Goal: Task Accomplishment & Management: Manage account settings

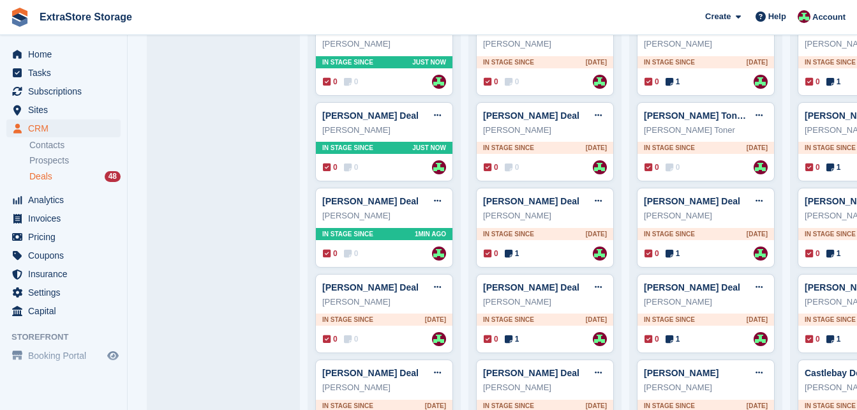
scroll to position [383, 0]
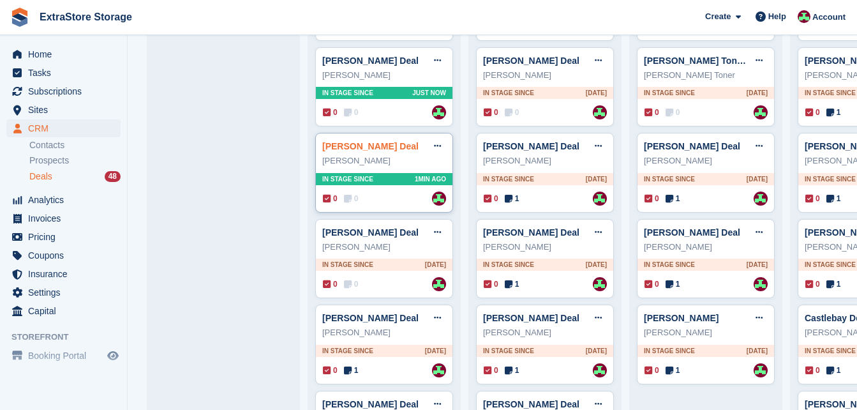
click at [362, 146] on link "[PERSON_NAME] Deal" at bounding box center [370, 146] width 96 height 10
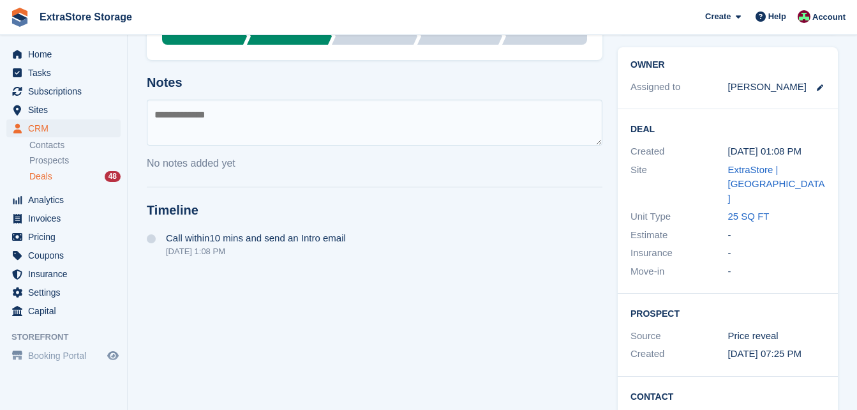
scroll to position [218, 0]
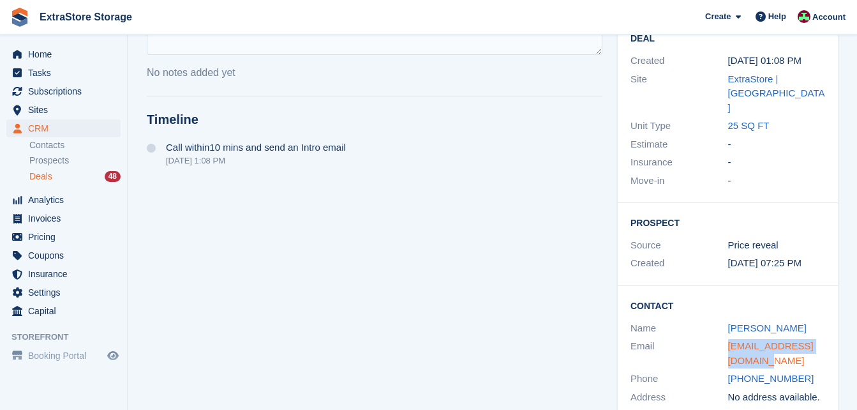
drag, startPoint x: 780, startPoint y: 336, endPoint x: 728, endPoint y: 320, distance: 54.3
click at [728, 339] on div "[EMAIL_ADDRESS][DOMAIN_NAME]" at bounding box center [777, 353] width 98 height 29
drag, startPoint x: 728, startPoint y: 320, endPoint x: 736, endPoint y: 316, distance: 8.6
copy link "[EMAIL_ADDRESS][DOMAIN_NAME]"
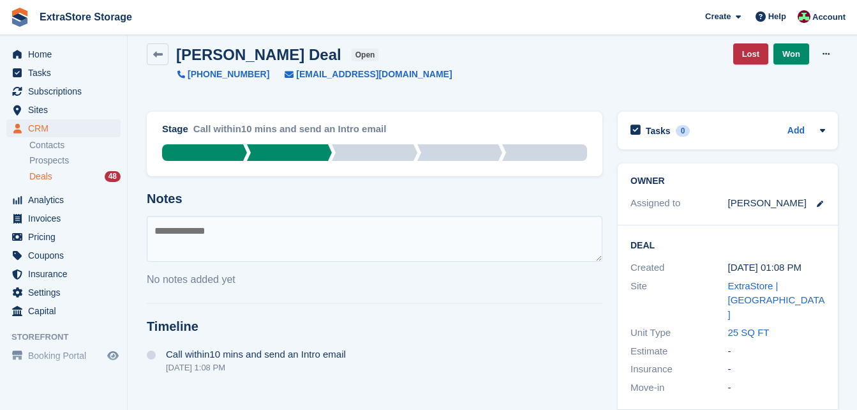
scroll to position [0, 0]
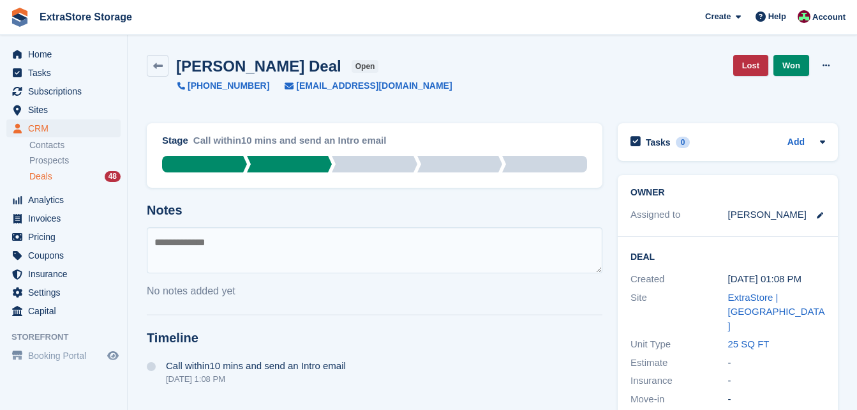
click at [180, 240] on textarea at bounding box center [375, 250] width 456 height 46
type textarea "**********"
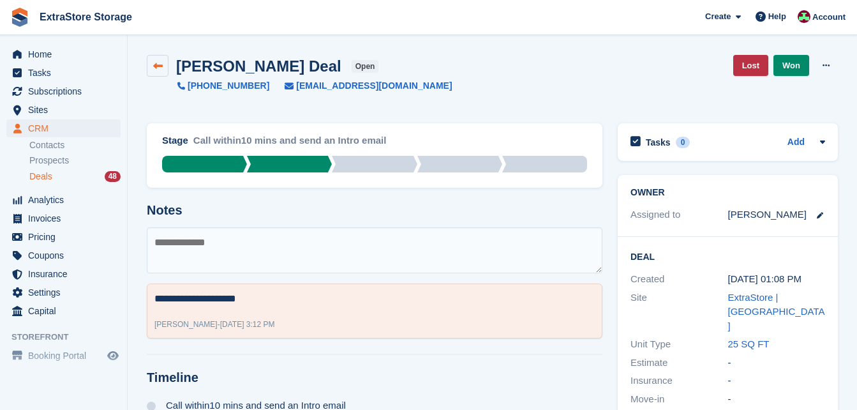
click at [157, 70] on icon at bounding box center [158, 66] width 10 height 10
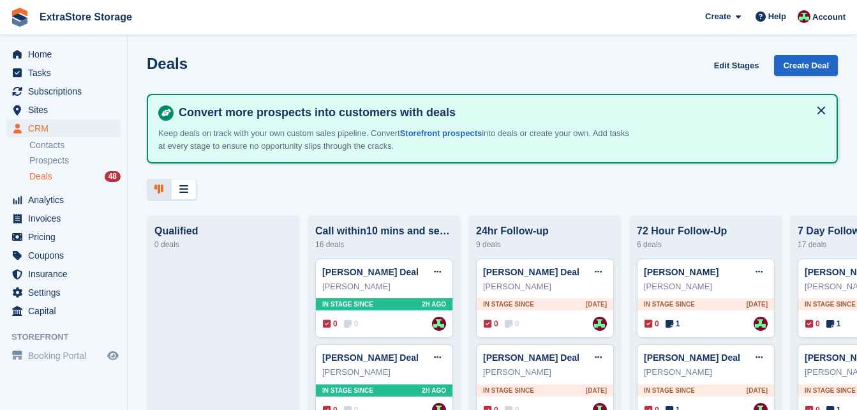
drag, startPoint x: 366, startPoint y: 160, endPoint x: 413, endPoint y: 154, distance: 47.0
click at [413, 154] on div "Convert more prospects into customers with deals Keep deals on track with your …" at bounding box center [492, 129] width 691 height 70
drag, startPoint x: 413, startPoint y: 154, endPoint x: 306, endPoint y: 71, distance: 135.6
click at [306, 71] on div "Deals Edit Stages Create Deal" at bounding box center [492, 73] width 691 height 36
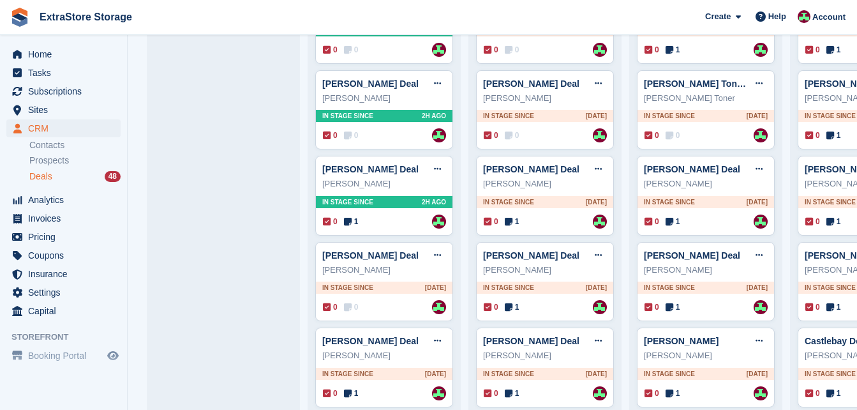
scroll to position [383, 0]
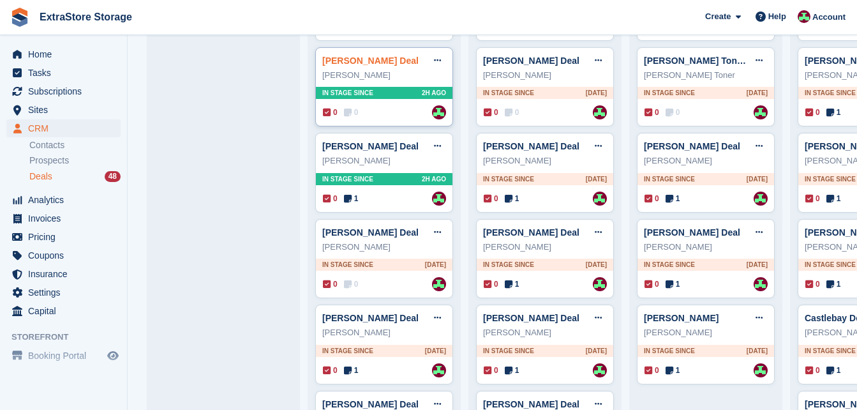
click at [355, 63] on link "[PERSON_NAME] Deal" at bounding box center [370, 61] width 96 height 10
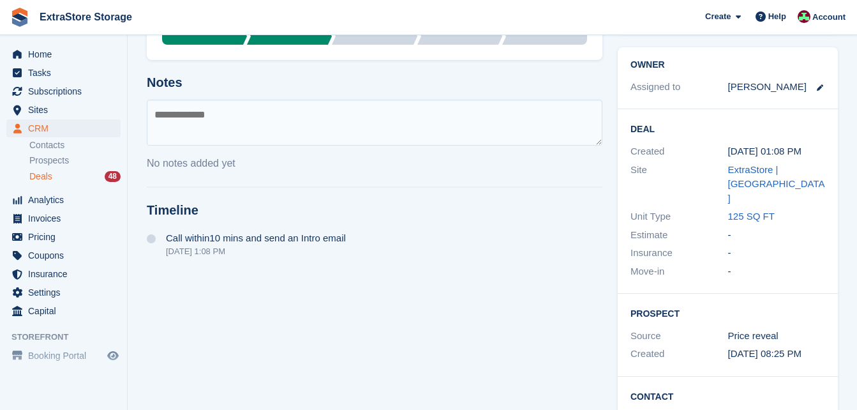
scroll to position [218, 0]
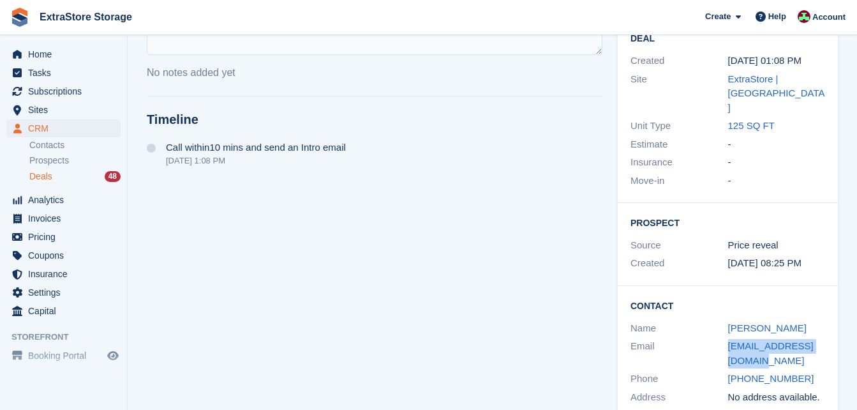
drag, startPoint x: 762, startPoint y: 335, endPoint x: 724, endPoint y: 318, distance: 41.4
click at [724, 337] on div "Email [EMAIL_ADDRESS][DOMAIN_NAME]" at bounding box center [728, 353] width 195 height 33
drag, startPoint x: 724, startPoint y: 318, endPoint x: 735, endPoint y: 318, distance: 10.8
copy div "[EMAIL_ADDRESS][DOMAIN_NAME]"
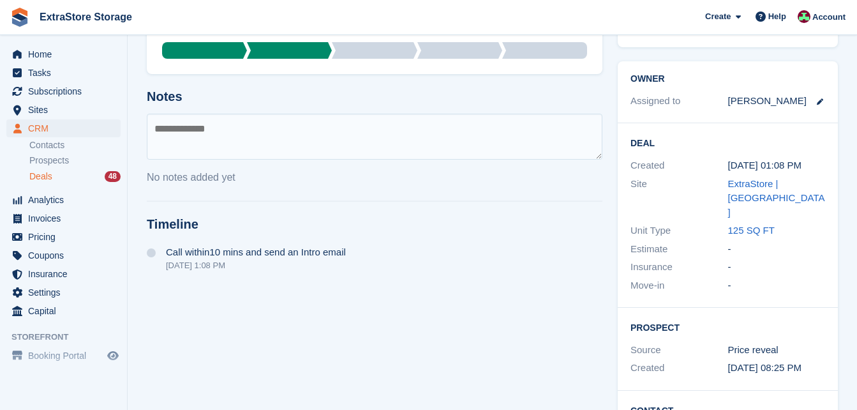
scroll to position [91, 0]
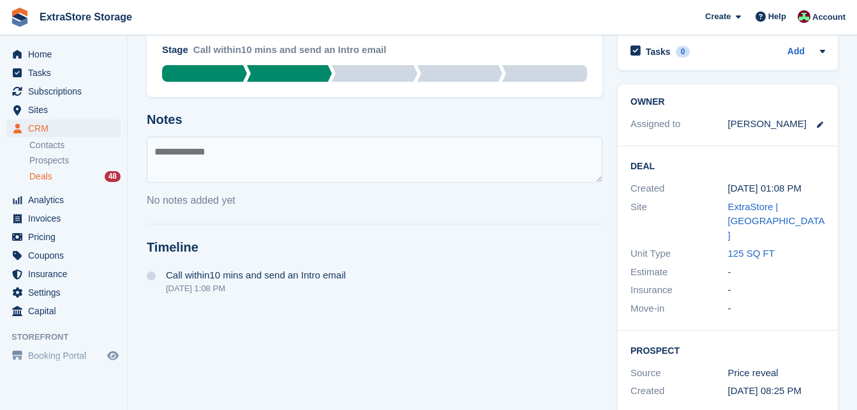
click at [197, 152] on textarea at bounding box center [375, 160] width 456 height 46
type textarea "**********"
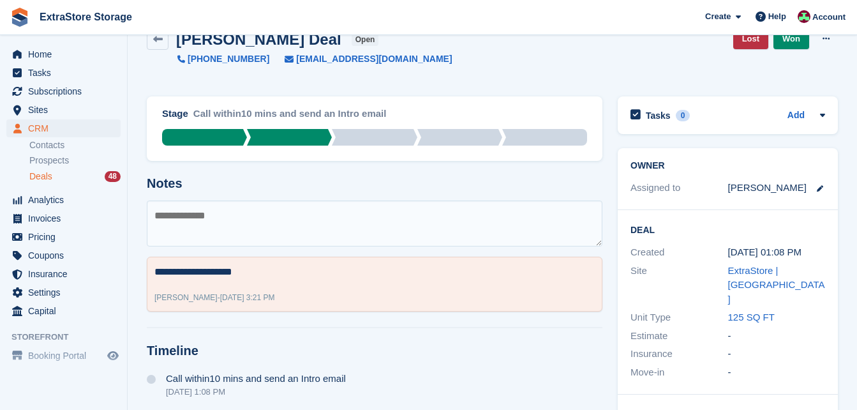
scroll to position [0, 0]
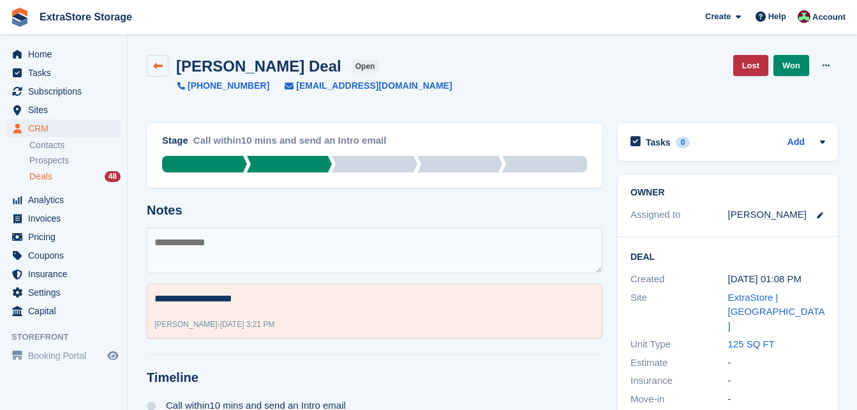
click at [161, 66] on icon at bounding box center [158, 66] width 10 height 10
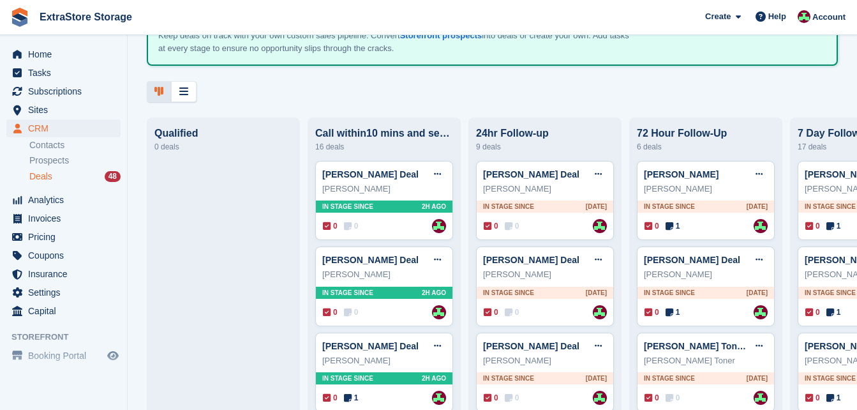
scroll to position [128, 0]
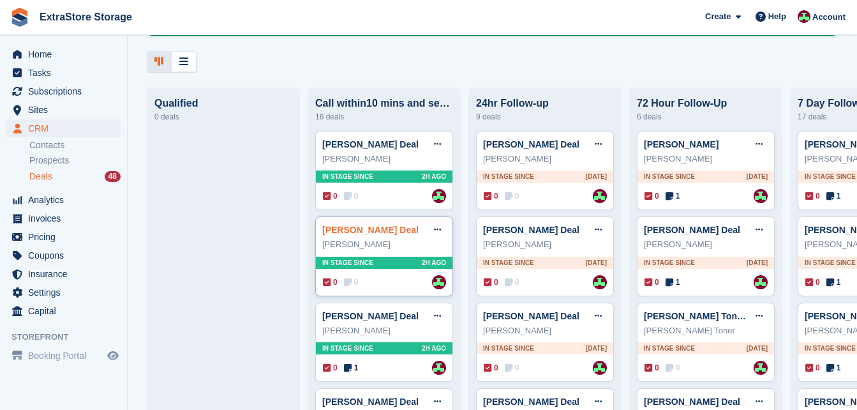
click at [340, 232] on link "[PERSON_NAME] Deal" at bounding box center [370, 230] width 96 height 10
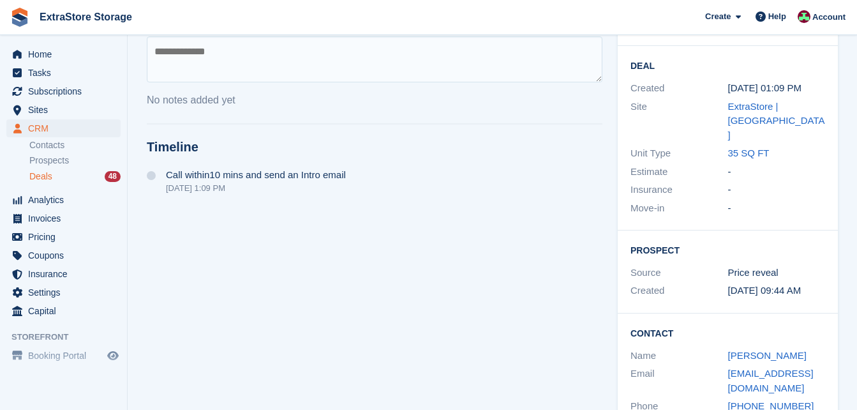
scroll to position [218, 0]
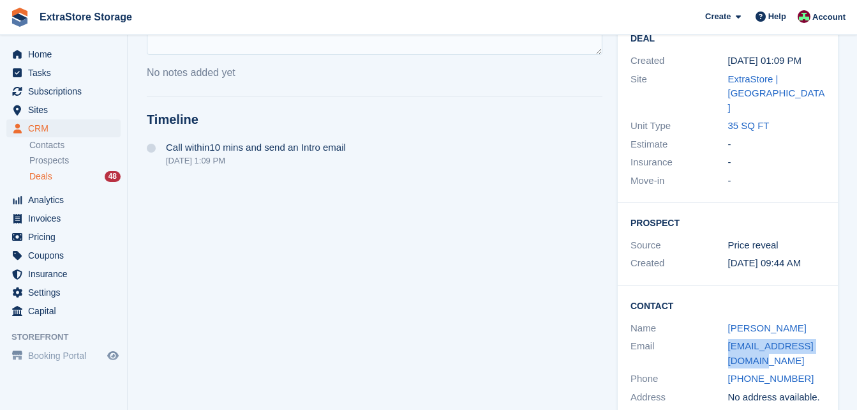
drag, startPoint x: 752, startPoint y: 335, endPoint x: 727, endPoint y: 318, distance: 29.9
click at [727, 337] on div "Email [EMAIL_ADDRESS][DOMAIN_NAME]" at bounding box center [728, 353] width 195 height 33
copy div "[EMAIL_ADDRESS][DOMAIN_NAME]"
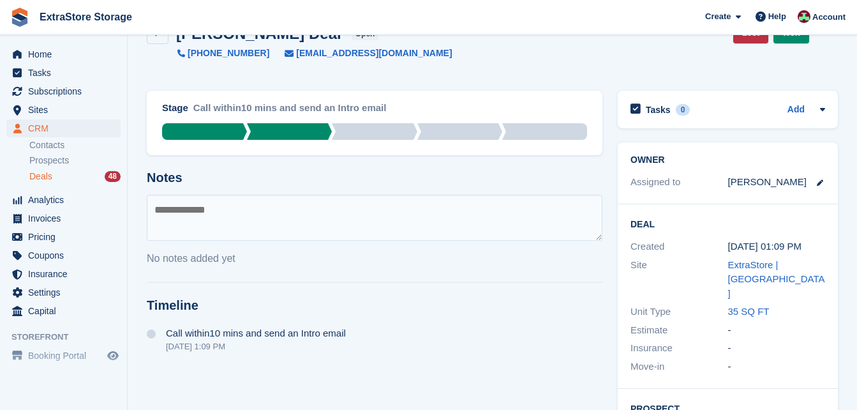
scroll to position [0, 0]
